Goal: Entertainment & Leisure: Browse casually

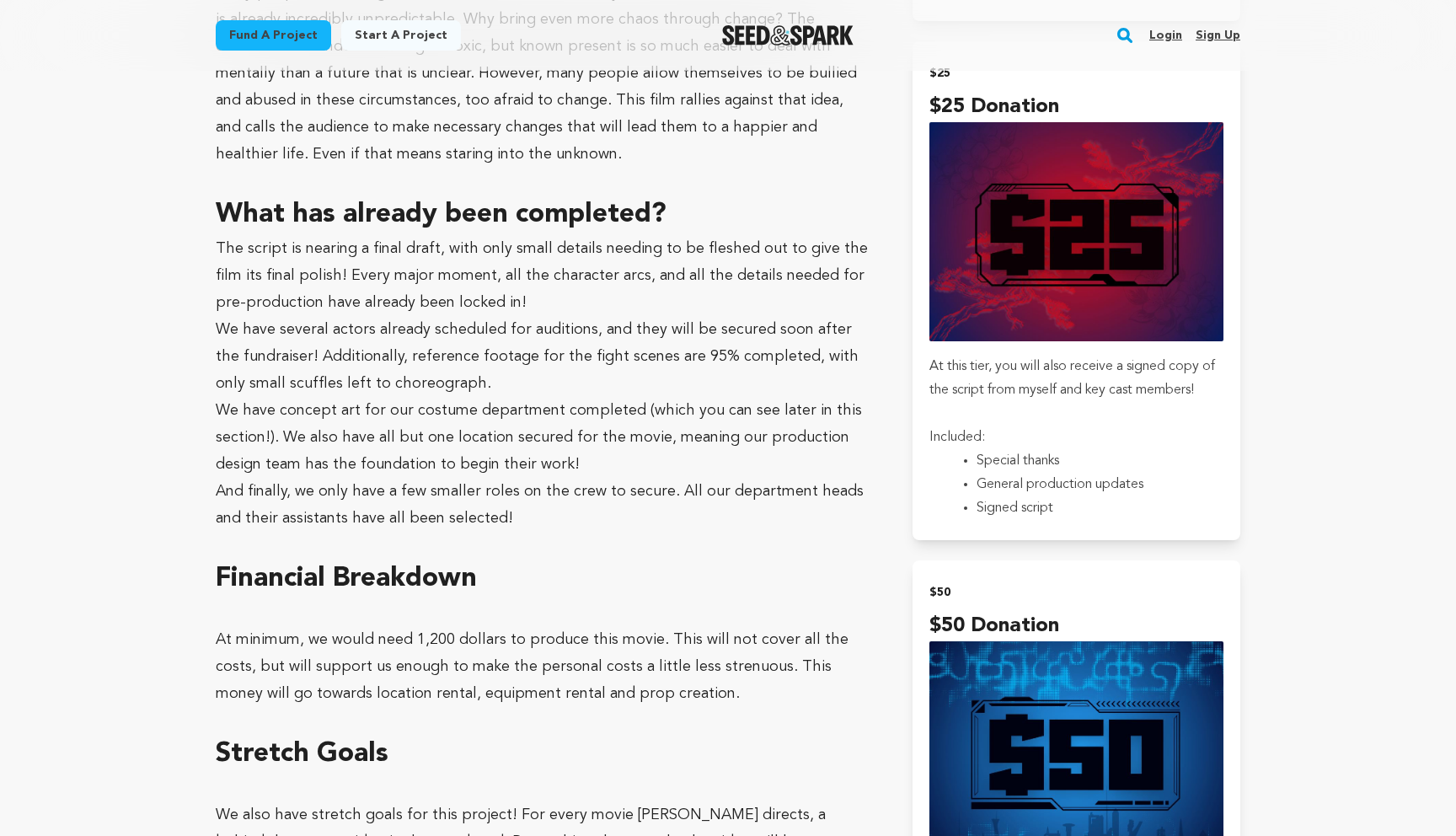
scroll to position [1533, 0]
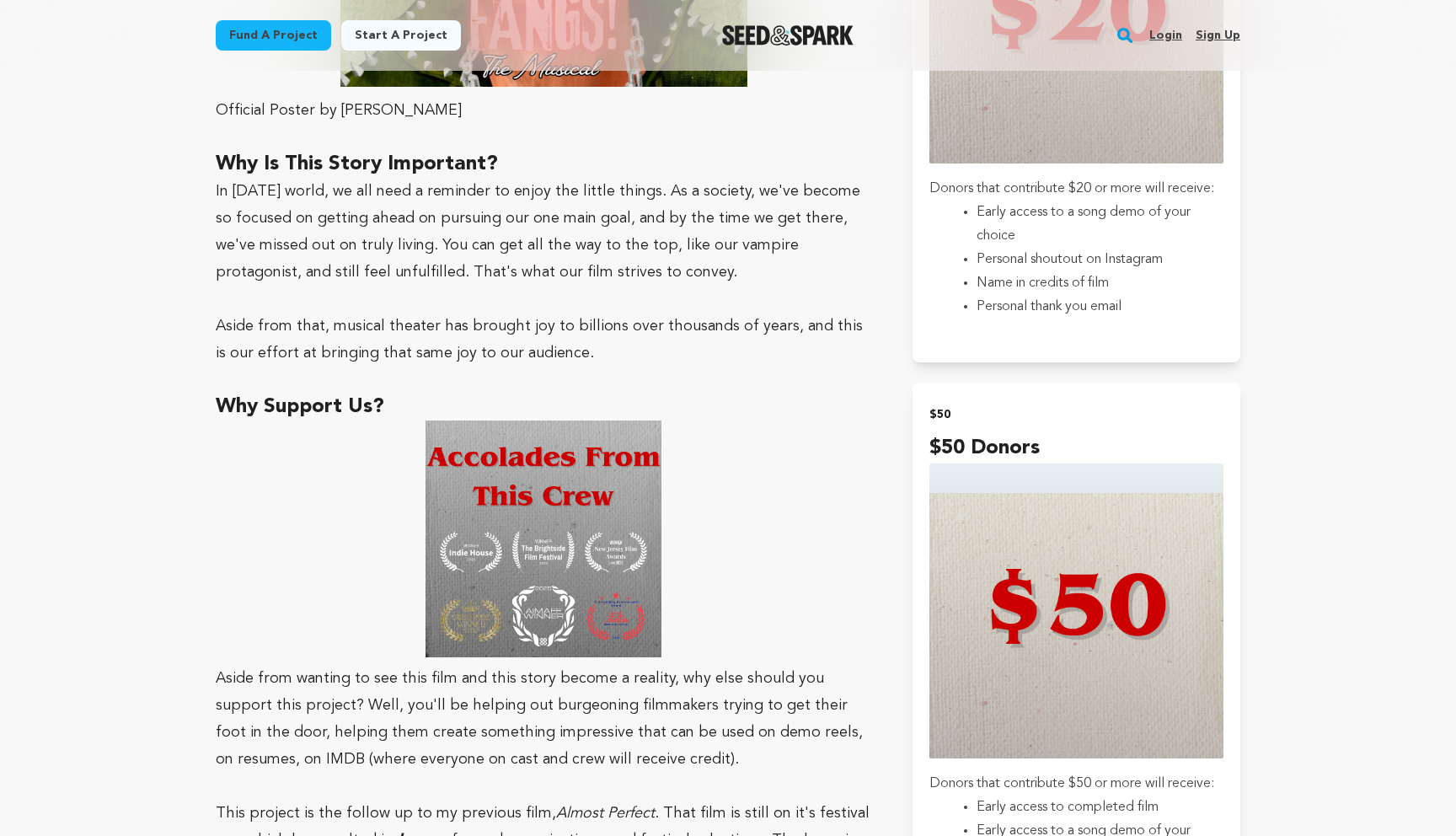
scroll to position [2127, 0]
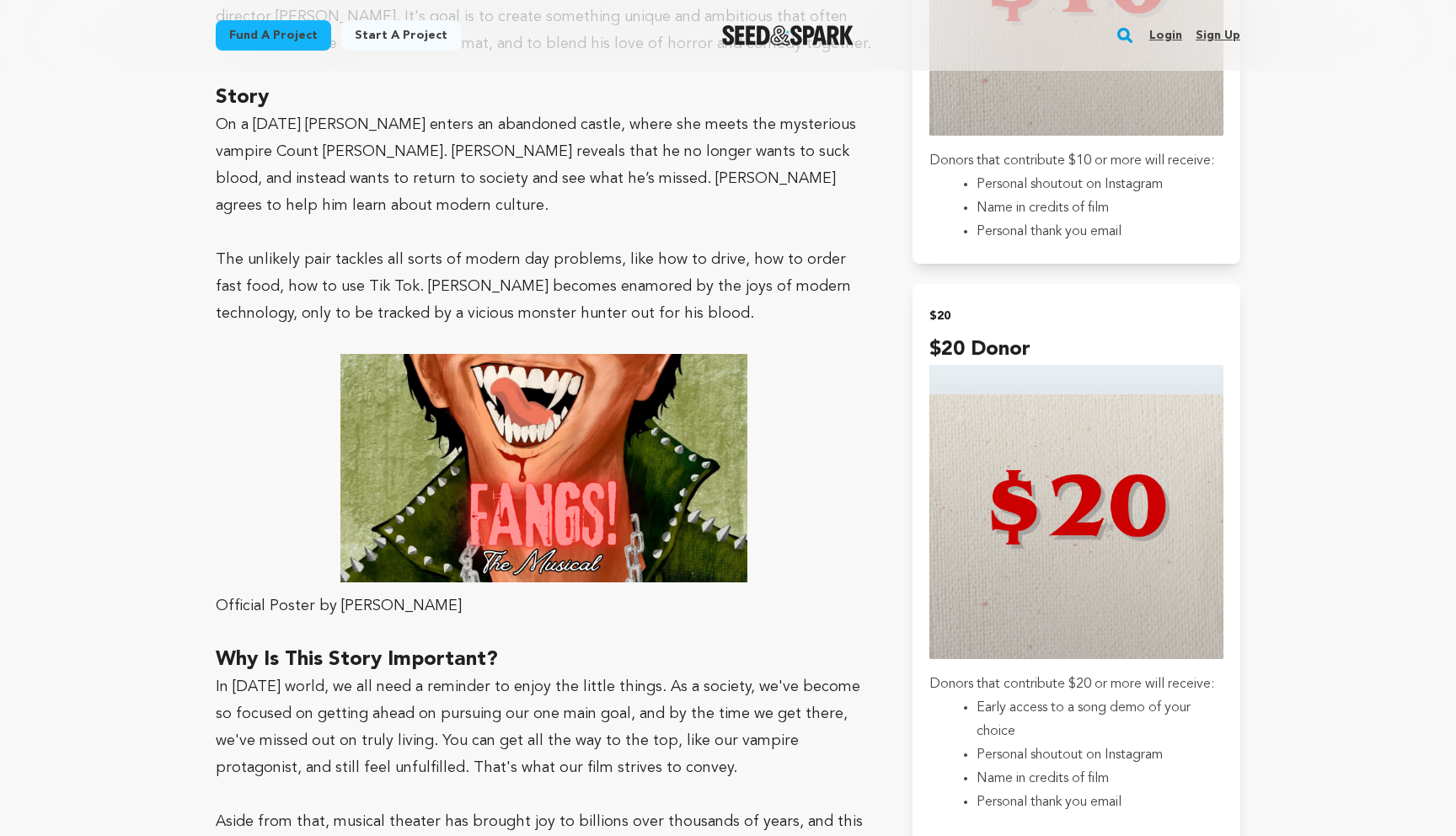
scroll to position [1341, 0]
